Goal: Communication & Community: Connect with others

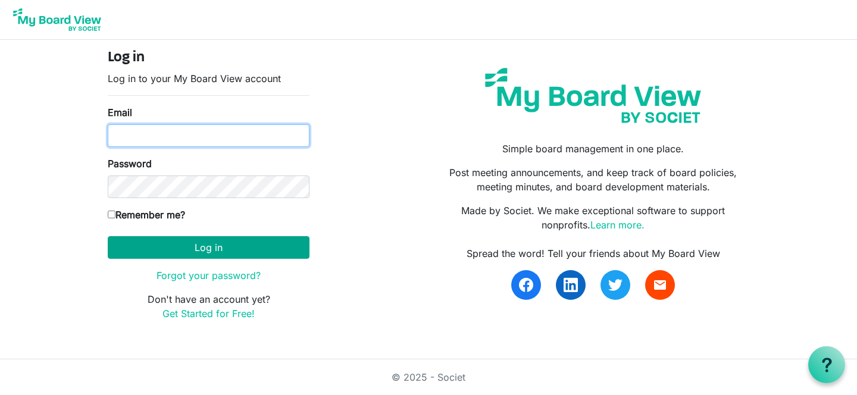
type input "[EMAIL_ADDRESS][DOMAIN_NAME]"
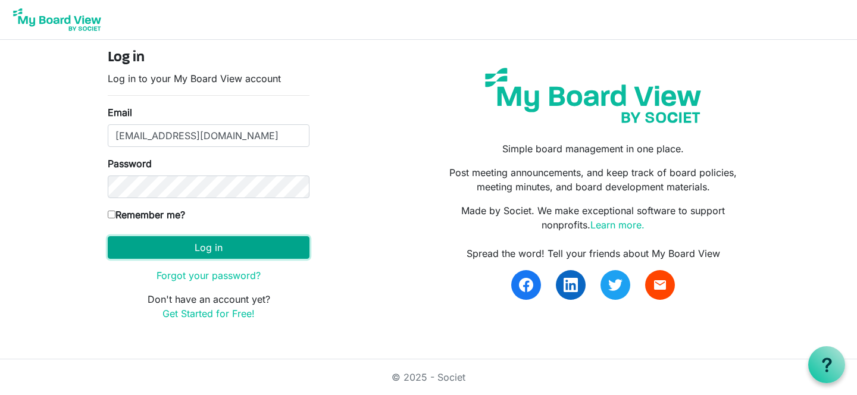
click at [190, 247] on button "Log in" at bounding box center [209, 247] width 202 height 23
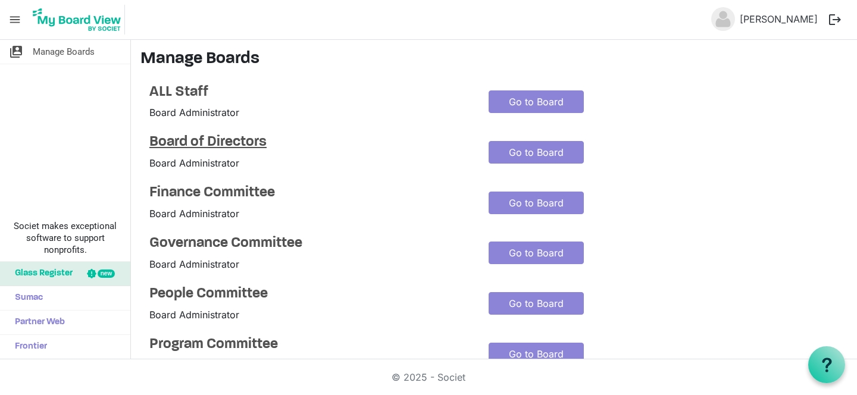
click at [221, 143] on h4 "Board of Directors" at bounding box center [309, 142] width 321 height 17
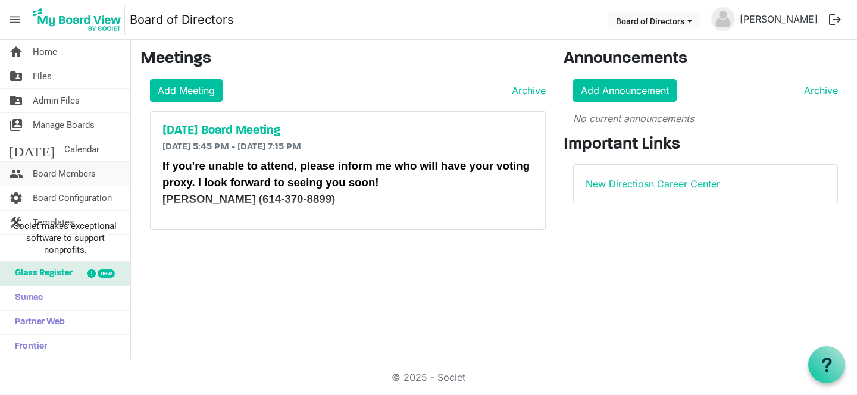
click at [58, 172] on span "Board Members" at bounding box center [64, 174] width 63 height 24
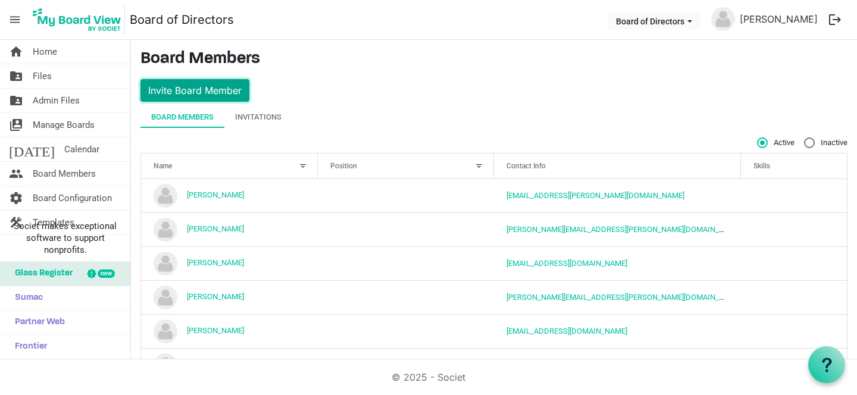
click at [218, 92] on button "Invite Board Member" at bounding box center [194, 90] width 109 height 23
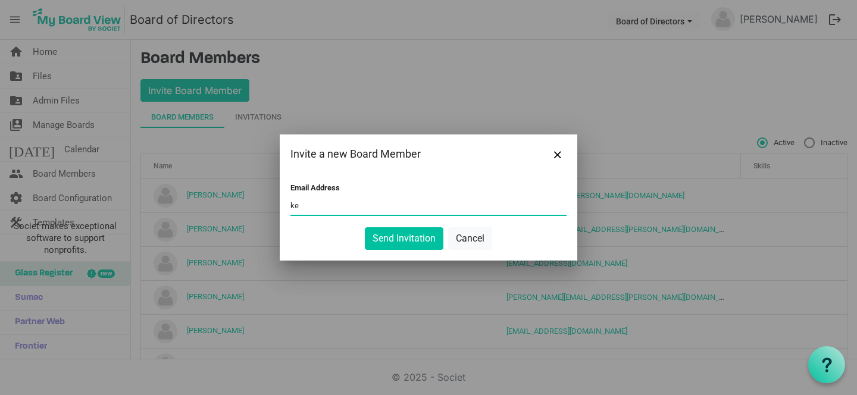
type input "k"
paste input "[PERSON_NAME][EMAIL_ADDRESS][DOMAIN_NAME]"
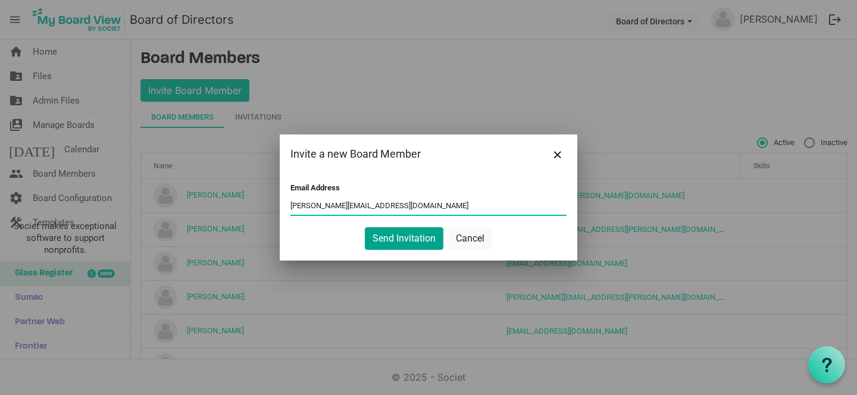
type input "[PERSON_NAME][EMAIL_ADDRESS][DOMAIN_NAME]"
click at [406, 240] on button "Send Invitation" at bounding box center [404, 238] width 79 height 23
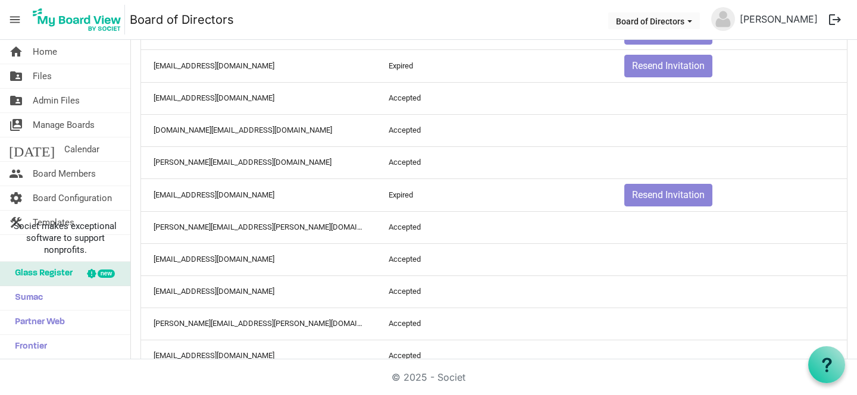
scroll to position [574, 0]
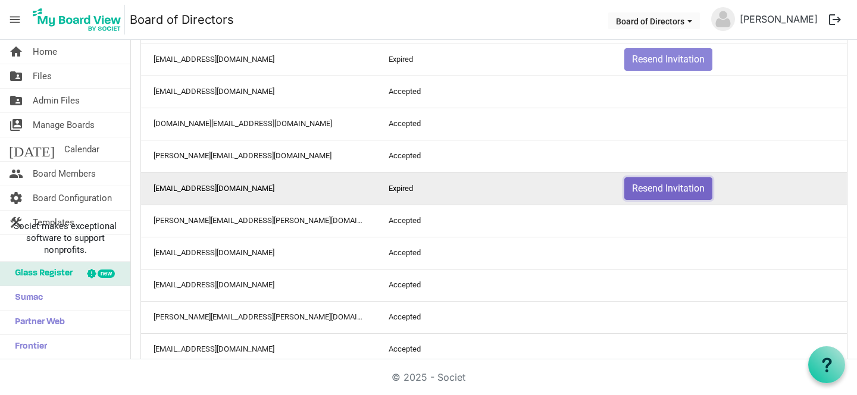
click at [670, 193] on button "Resend Invitation" at bounding box center [668, 188] width 88 height 23
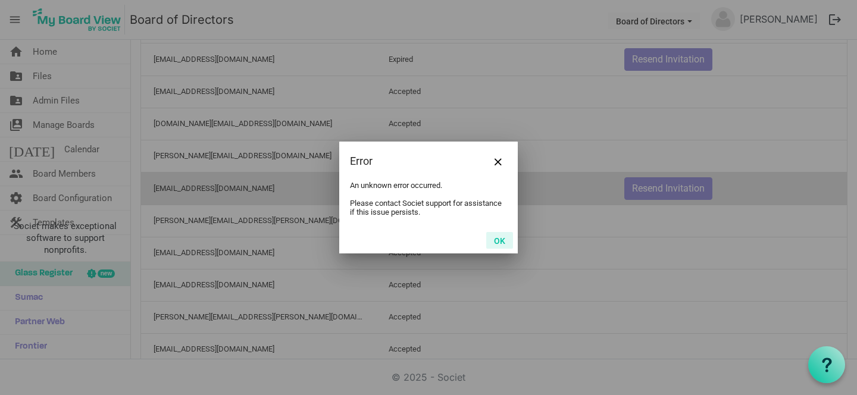
click at [499, 240] on button "OK" at bounding box center [499, 240] width 27 height 17
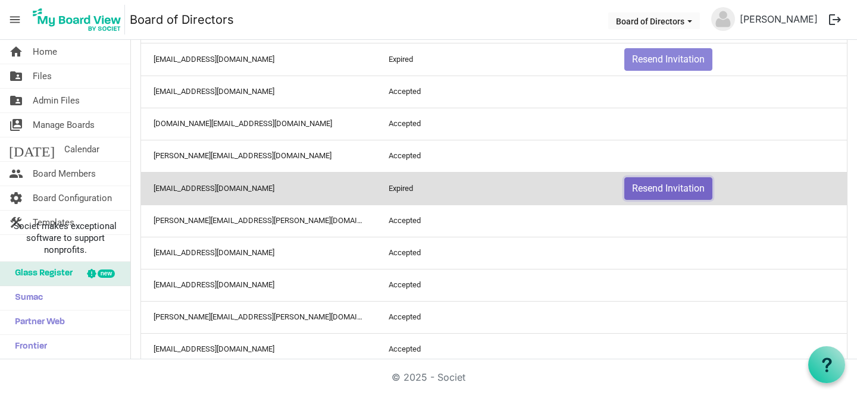
click at [666, 184] on button "Resend Invitation" at bounding box center [668, 188] width 88 height 23
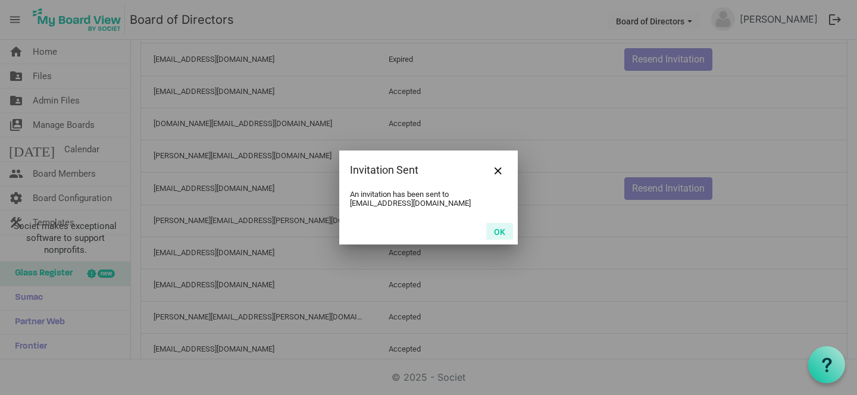
click at [505, 232] on button "OK" at bounding box center [499, 231] width 27 height 17
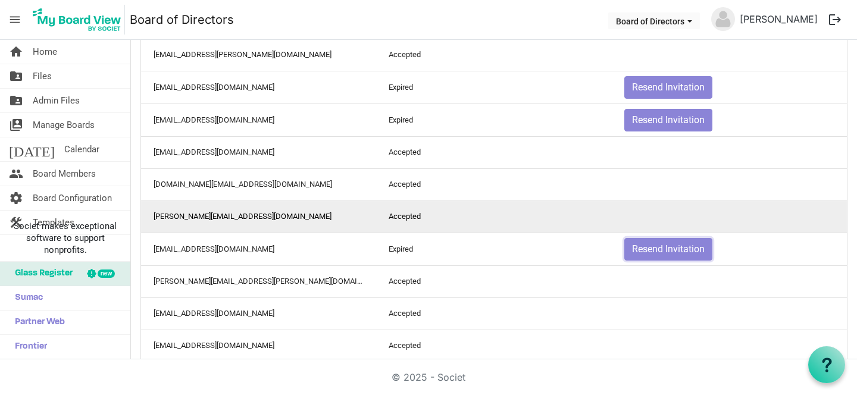
scroll to position [512, 0]
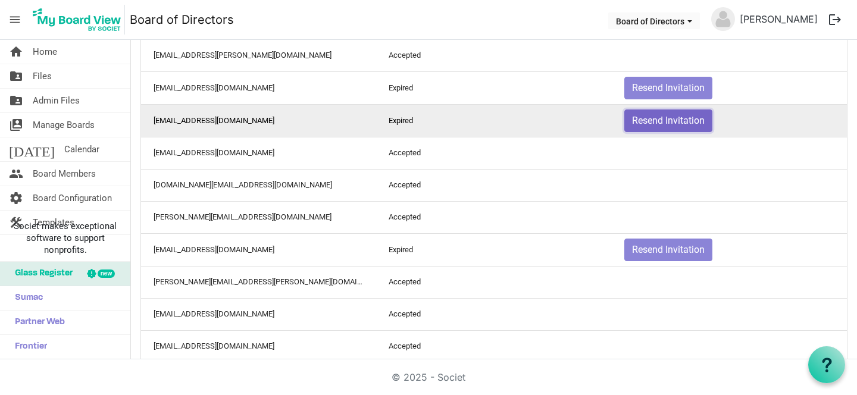
click at [687, 123] on button "Resend Invitation" at bounding box center [668, 120] width 88 height 23
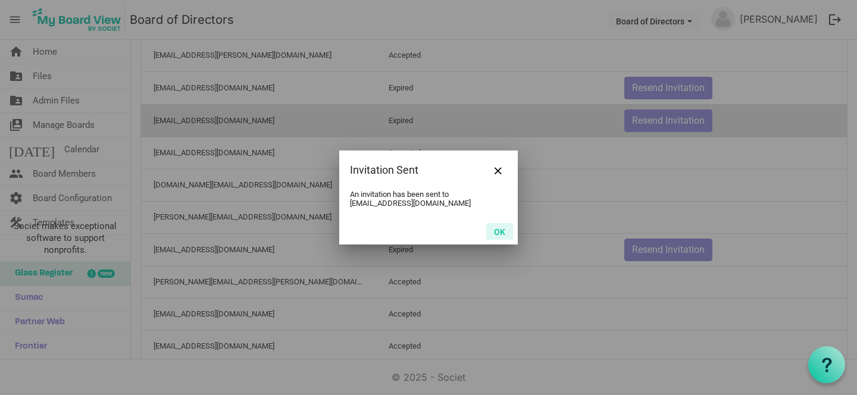
click at [500, 234] on button "OK" at bounding box center [499, 231] width 27 height 17
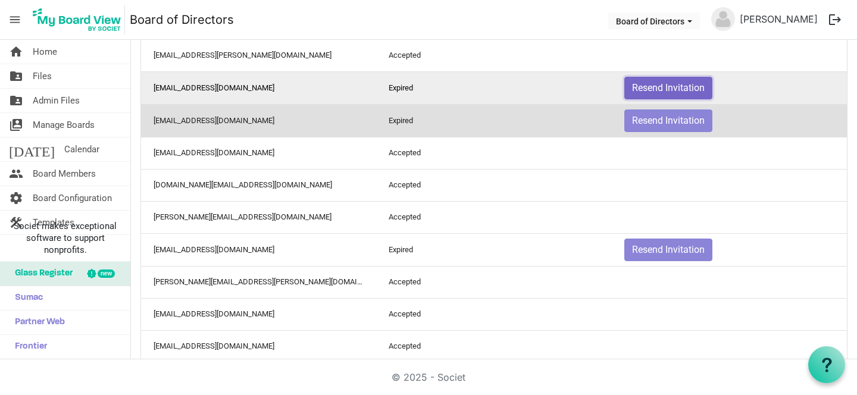
click at [646, 84] on button "Resend Invitation" at bounding box center [668, 88] width 88 height 23
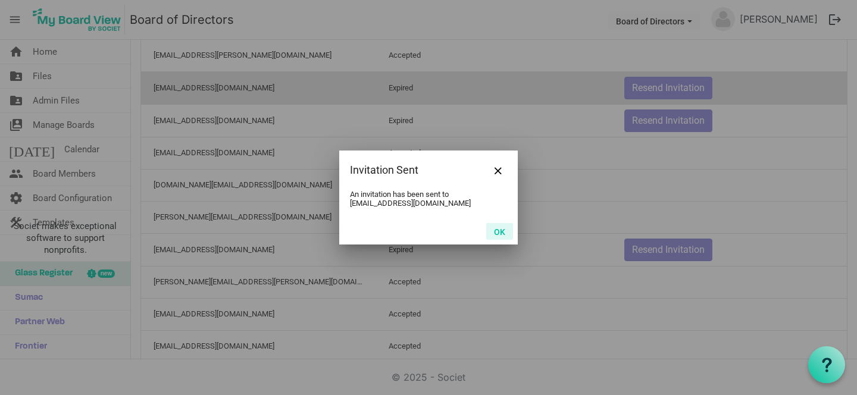
click at [502, 230] on button "OK" at bounding box center [499, 231] width 27 height 17
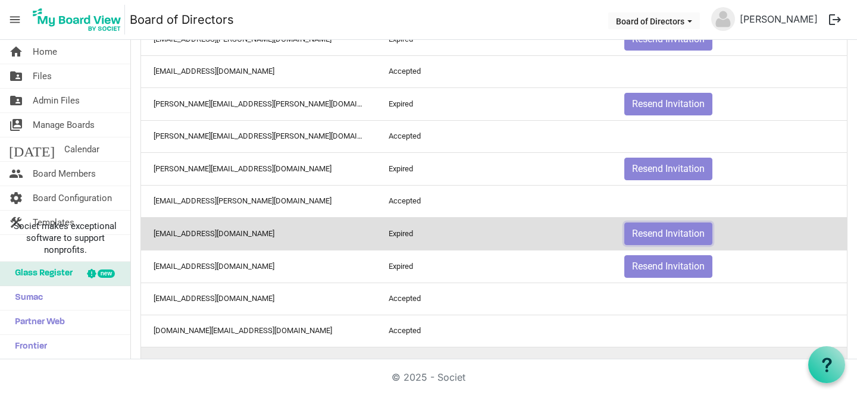
scroll to position [362, 0]
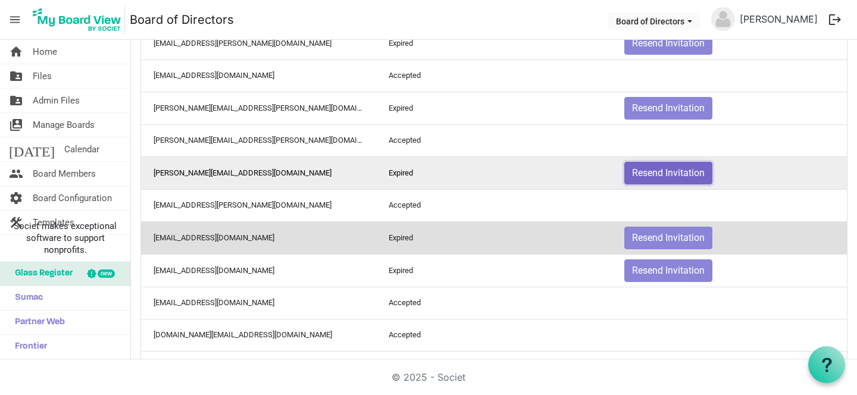
click at [668, 169] on button "Resend Invitation" at bounding box center [668, 173] width 88 height 23
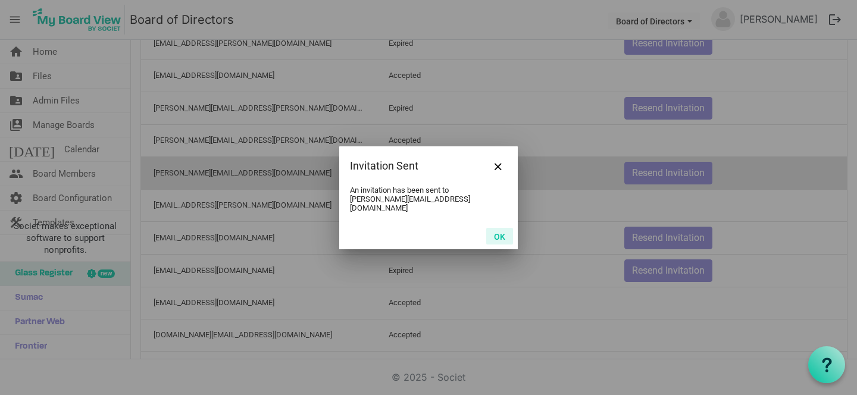
click at [495, 233] on button "OK" at bounding box center [499, 236] width 27 height 17
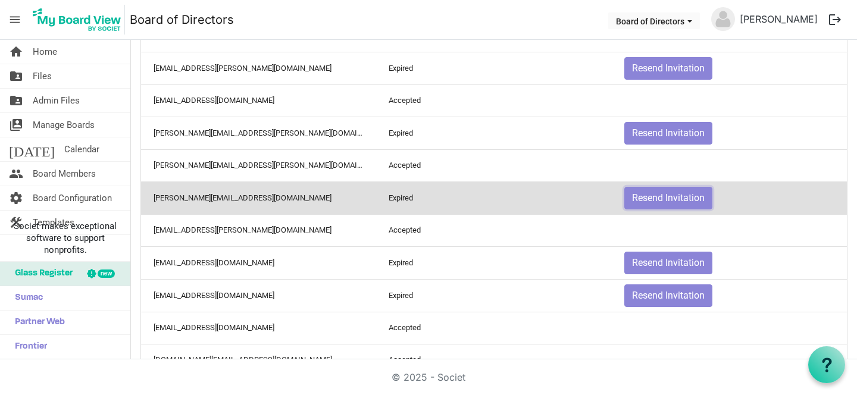
scroll to position [329, 0]
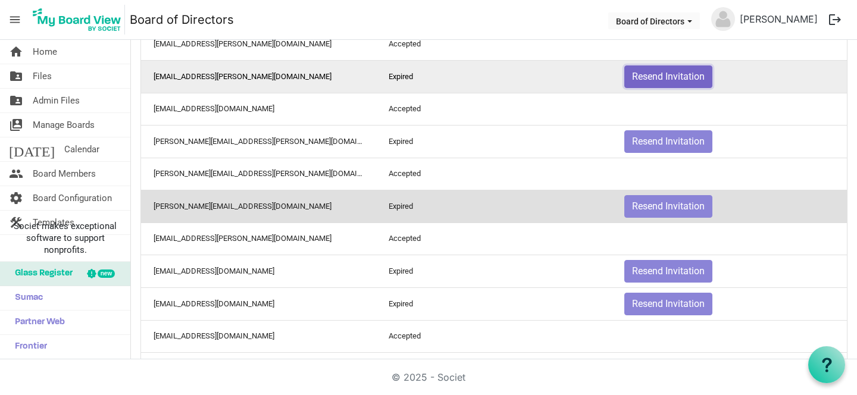
click at [658, 74] on button "Resend Invitation" at bounding box center [668, 76] width 88 height 23
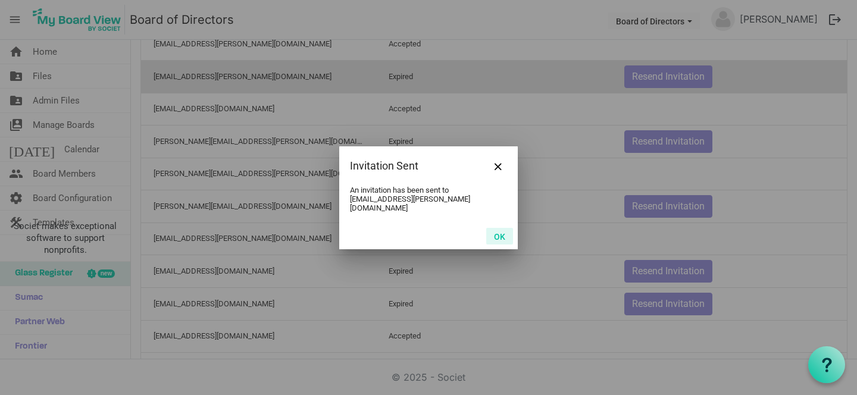
click at [504, 230] on button "OK" at bounding box center [499, 236] width 27 height 17
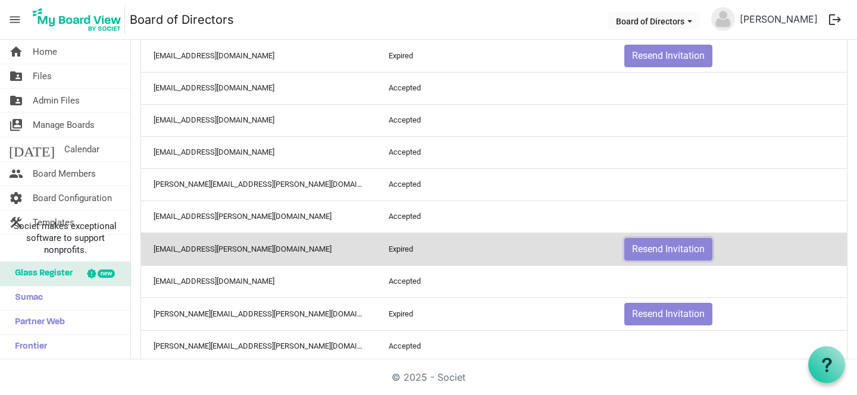
scroll to position [135, 0]
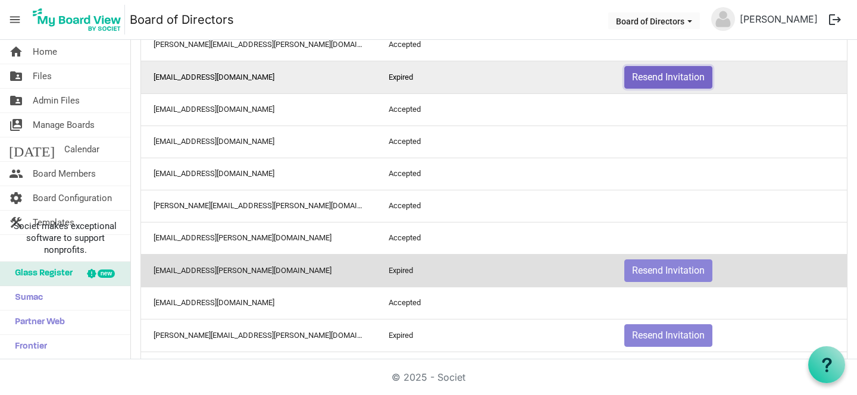
click at [660, 74] on button "Resend Invitation" at bounding box center [668, 77] width 88 height 23
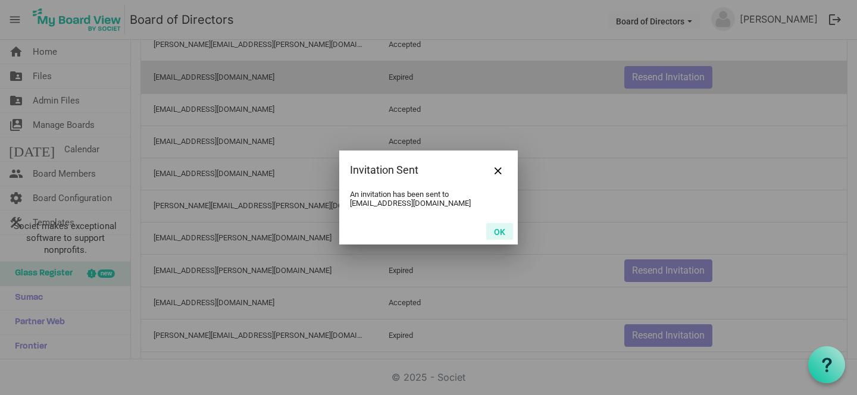
click at [497, 232] on button "OK" at bounding box center [499, 231] width 27 height 17
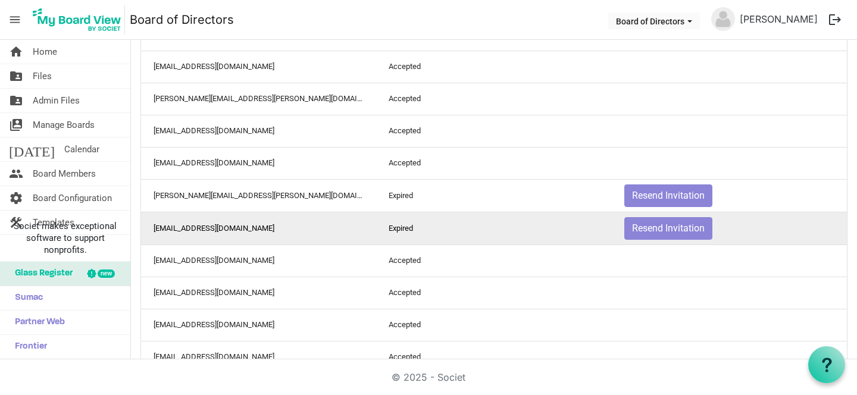
scroll to position [796, 0]
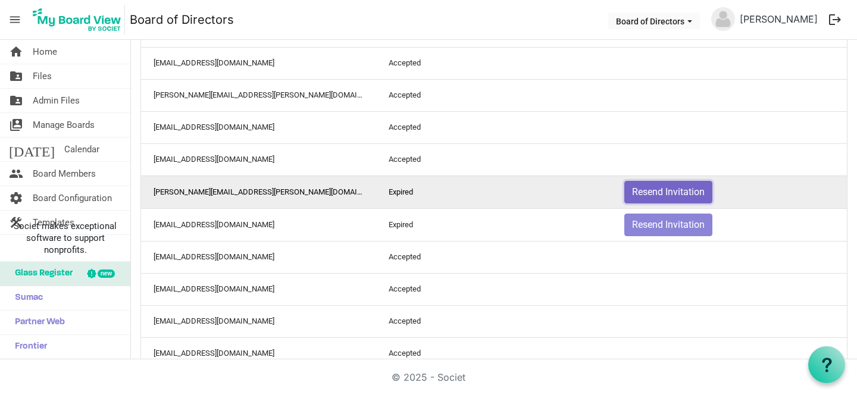
click at [666, 189] on button "Resend Invitation" at bounding box center [668, 192] width 88 height 23
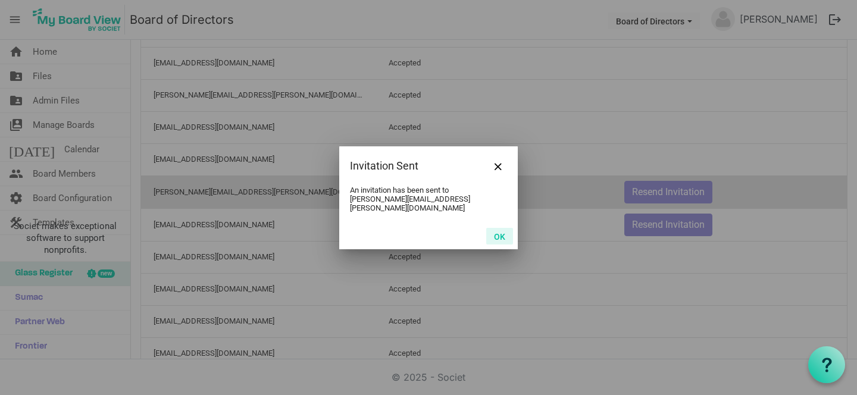
click at [503, 233] on button "OK" at bounding box center [499, 236] width 27 height 17
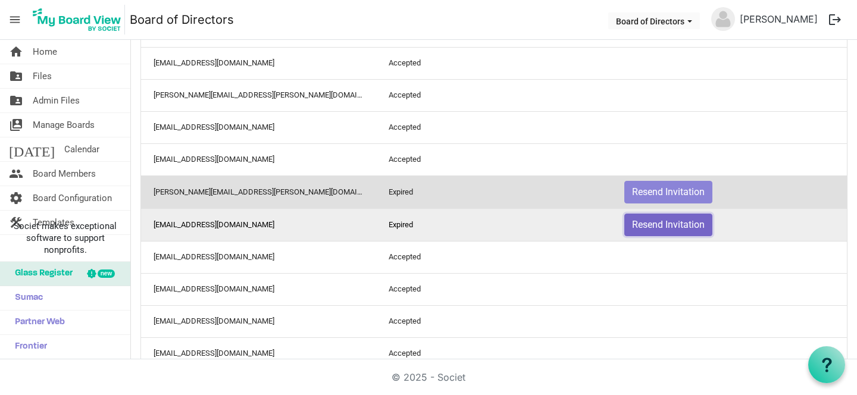
click at [660, 224] on button "Resend Invitation" at bounding box center [668, 225] width 88 height 23
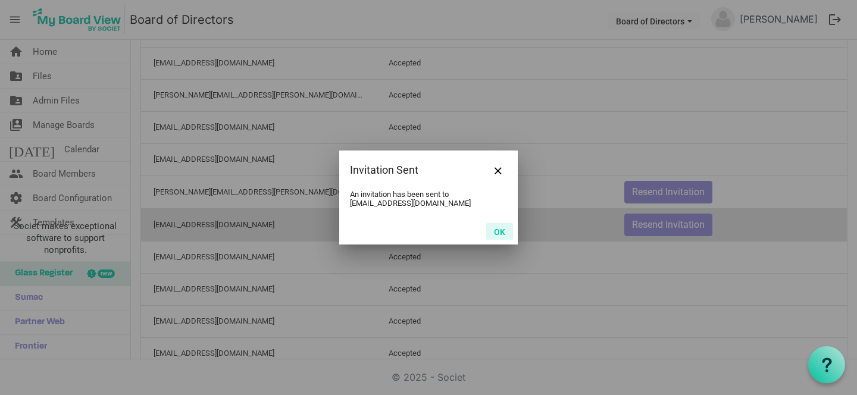
click at [501, 230] on button "OK" at bounding box center [499, 231] width 27 height 17
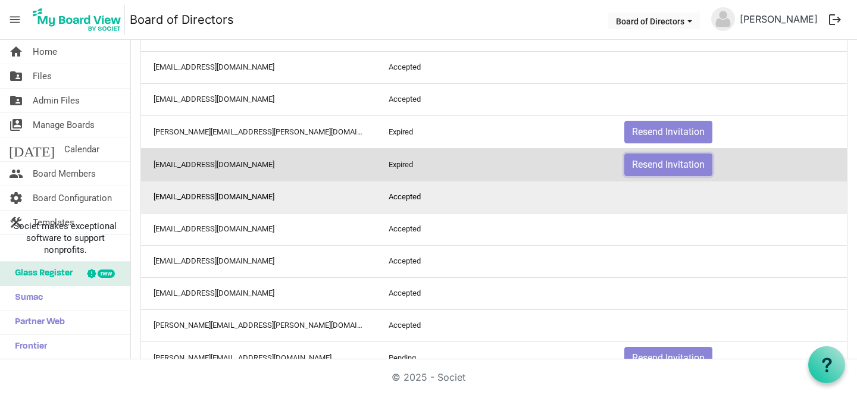
scroll to position [922, 0]
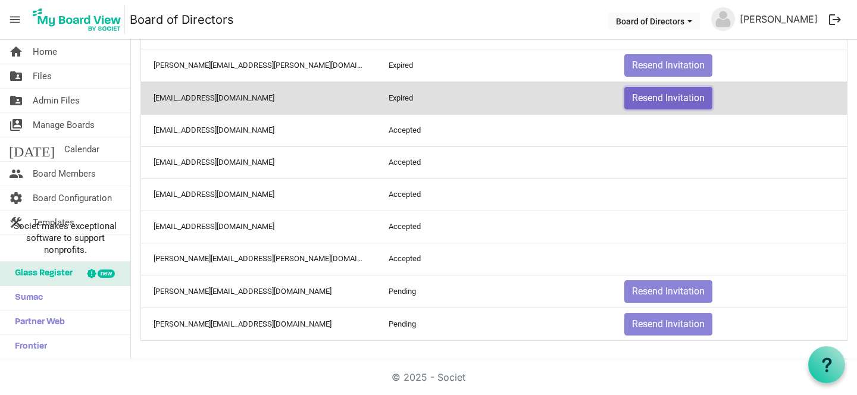
click at [659, 98] on button "Resend Invitation" at bounding box center [668, 98] width 88 height 23
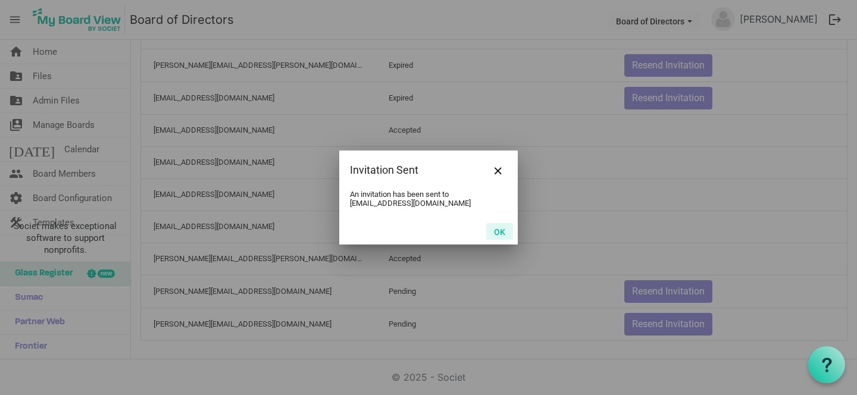
click at [502, 229] on button "OK" at bounding box center [499, 231] width 27 height 17
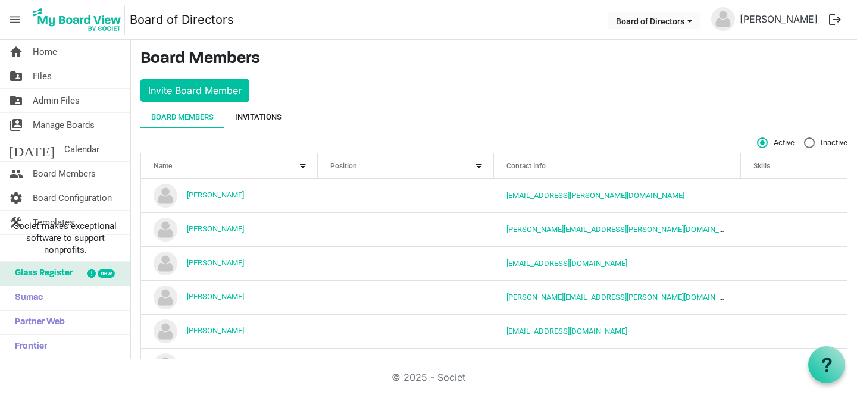
click at [264, 120] on div "Invitations" at bounding box center [258, 117] width 46 height 12
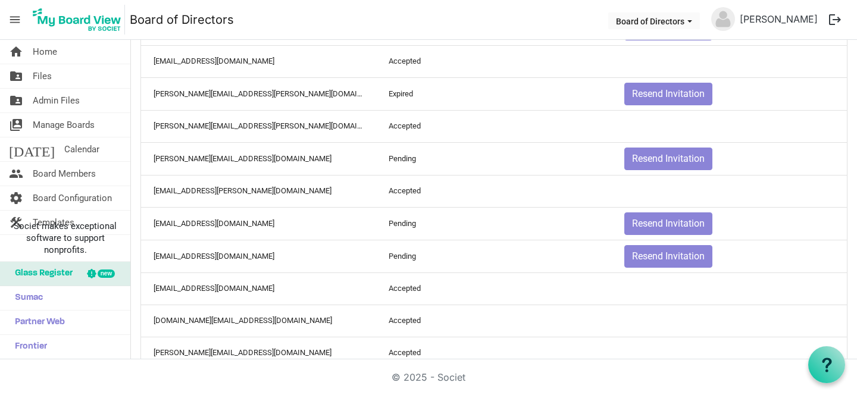
scroll to position [366, 0]
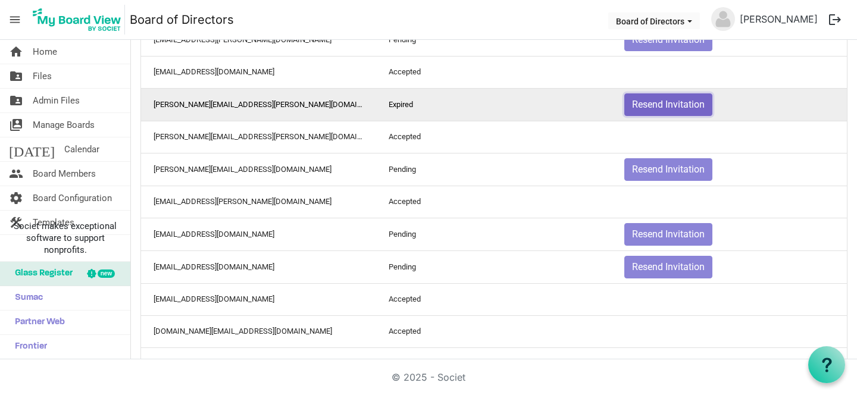
click at [652, 99] on button "Resend Invitation" at bounding box center [668, 104] width 88 height 23
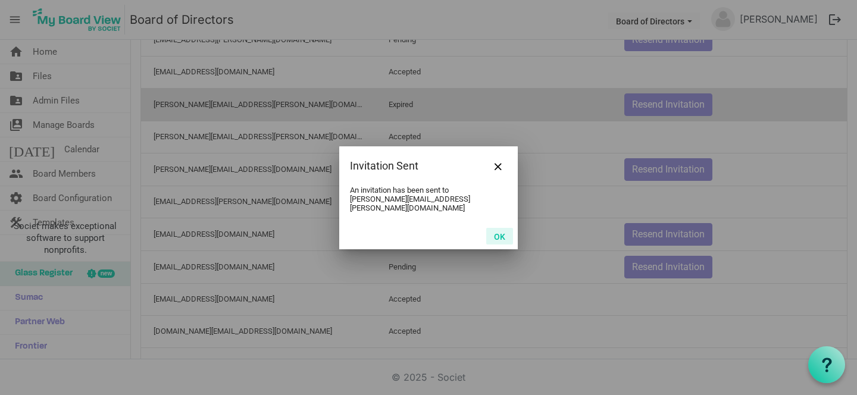
click at [499, 236] on button "OK" at bounding box center [499, 236] width 27 height 17
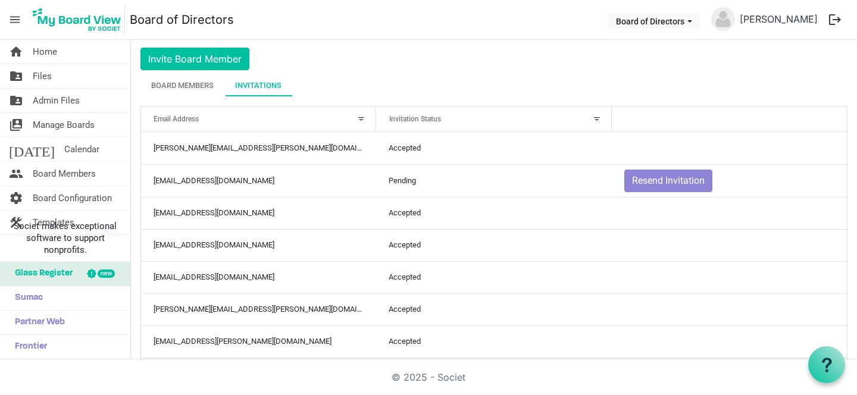
scroll to position [0, 0]
